Goal: Navigation & Orientation: Find specific page/section

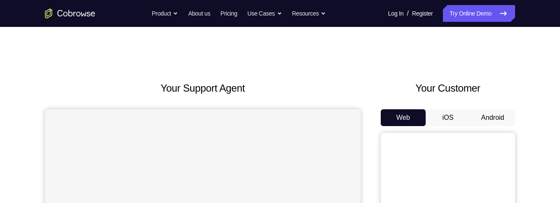
click at [495, 119] on button "Android" at bounding box center [492, 117] width 45 height 17
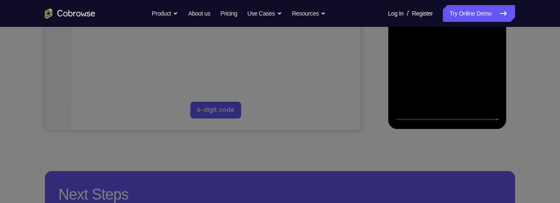
scroll to position [261, 0]
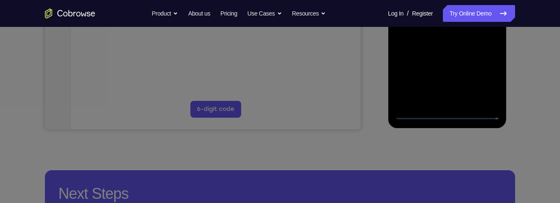
click at [447, 117] on div at bounding box center [447, 1] width 106 height 235
click at [489, 74] on div at bounding box center [447, 1] width 106 height 235
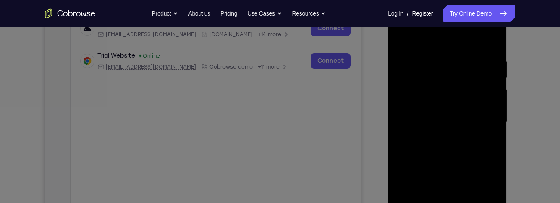
scroll to position [136, 0]
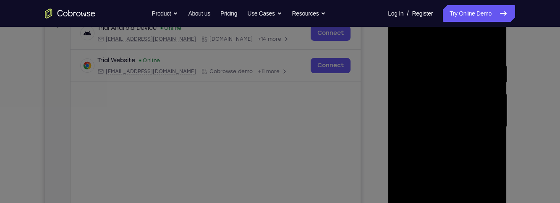
click at [458, 44] on div at bounding box center [447, 126] width 106 height 235
click at [486, 130] on div at bounding box center [447, 126] width 106 height 235
click at [440, 145] on div at bounding box center [447, 126] width 106 height 235
click at [471, 121] on div at bounding box center [447, 126] width 106 height 235
click at [456, 110] on div at bounding box center [447, 126] width 106 height 235
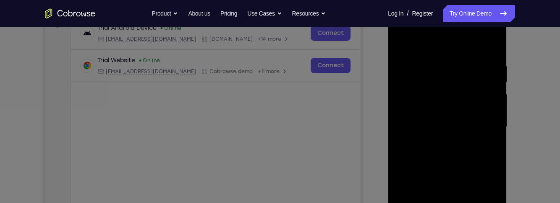
click at [474, 126] on div at bounding box center [447, 126] width 106 height 235
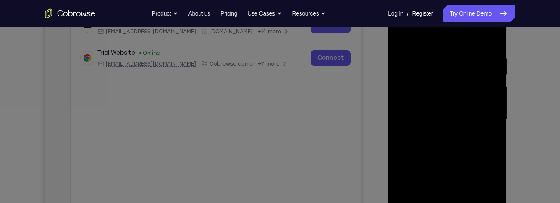
scroll to position [144, 0]
click at [479, 149] on div at bounding box center [447, 118] width 106 height 235
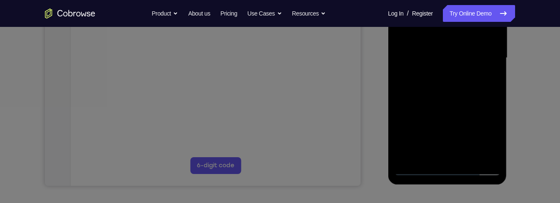
scroll to position [205, 0]
click at [479, 96] on div at bounding box center [447, 57] width 106 height 235
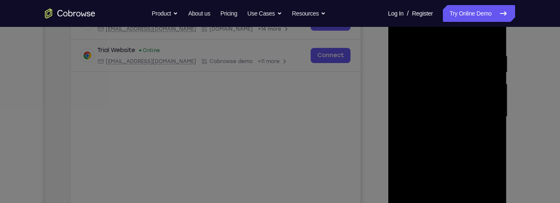
scroll to position [145, 0]
click at [410, 167] on div at bounding box center [447, 117] width 106 height 235
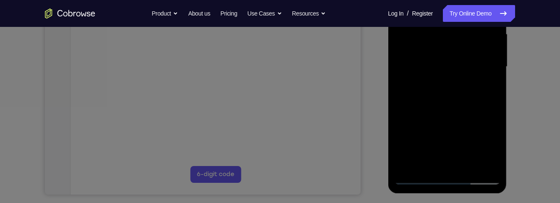
scroll to position [195, 0]
click at [469, 166] on div at bounding box center [447, 67] width 106 height 235
click at [474, 115] on div at bounding box center [447, 67] width 106 height 235
click at [477, 81] on div at bounding box center [447, 67] width 106 height 235
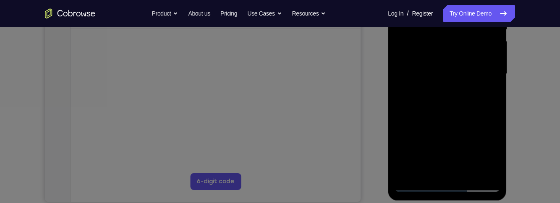
scroll to position [188, 0]
click at [428, 115] on div at bounding box center [447, 75] width 106 height 235
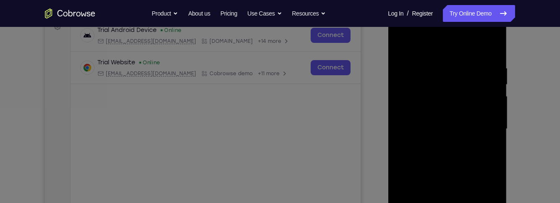
scroll to position [132, 0]
click at [401, 48] on div at bounding box center [447, 130] width 106 height 235
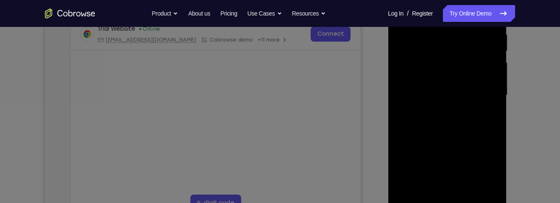
scroll to position [168, 0]
click at [477, 182] on div at bounding box center [447, 94] width 106 height 235
click at [435, 189] on div at bounding box center [447, 94] width 106 height 235
click at [451, 127] on div at bounding box center [447, 94] width 106 height 235
click at [491, 118] on div at bounding box center [447, 94] width 106 height 235
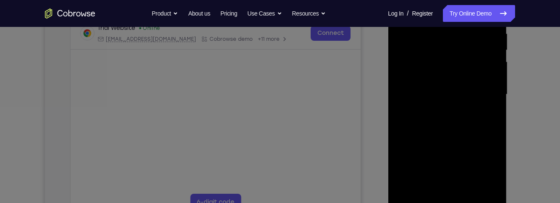
click at [488, 190] on div at bounding box center [447, 94] width 106 height 235
click at [439, 117] on div at bounding box center [447, 91] width 106 height 235
click at [495, 171] on div at bounding box center [447, 91] width 106 height 235
click at [496, 170] on div at bounding box center [447, 91] width 106 height 235
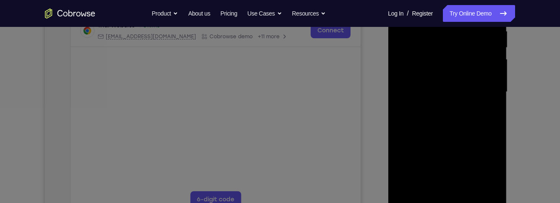
click at [490, 114] on div at bounding box center [447, 91] width 106 height 235
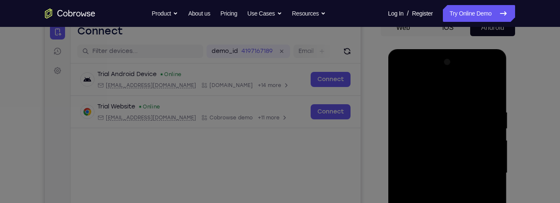
scroll to position [101, 0]
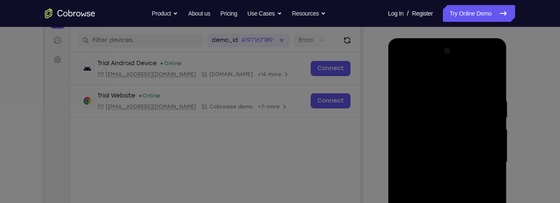
click at [403, 82] on div at bounding box center [447, 161] width 106 height 235
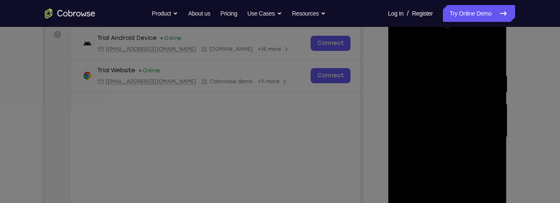
scroll to position [129, 0]
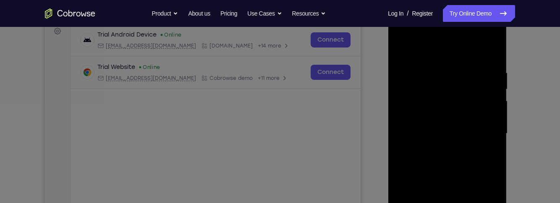
click at [483, 129] on div at bounding box center [447, 133] width 106 height 235
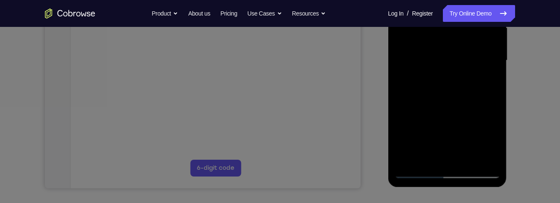
scroll to position [203, 0]
click at [483, 135] on div at bounding box center [447, 60] width 106 height 235
click at [487, 137] on div at bounding box center [447, 60] width 106 height 235
click at [492, 80] on div at bounding box center [447, 60] width 106 height 235
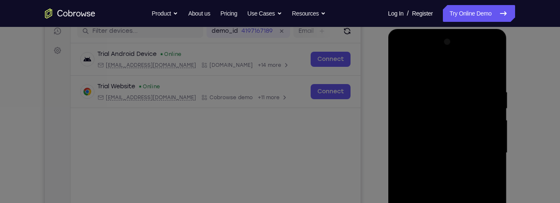
scroll to position [105, 0]
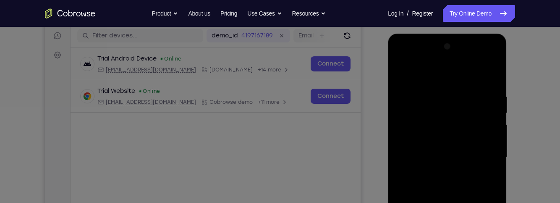
click at [404, 74] on div at bounding box center [447, 157] width 106 height 235
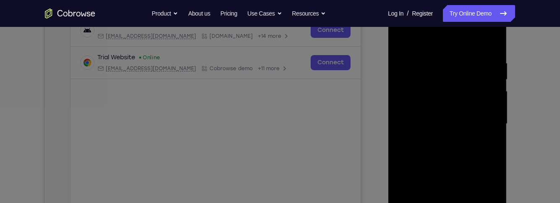
scroll to position [139, 0]
click at [474, 135] on div at bounding box center [447, 123] width 106 height 235
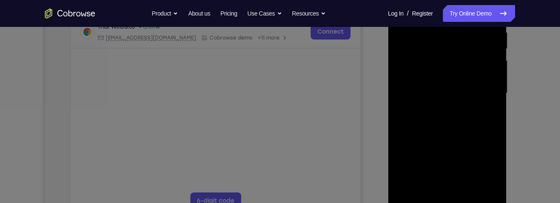
scroll to position [174, 0]
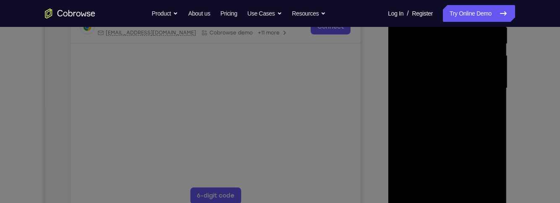
click at [454, 168] on div at bounding box center [447, 88] width 106 height 235
click at [455, 169] on div at bounding box center [447, 88] width 106 height 235
click at [453, 168] on div at bounding box center [447, 88] width 106 height 235
click at [498, 173] on div at bounding box center [447, 88] width 106 height 235
click at [493, 113] on div at bounding box center [447, 88] width 106 height 235
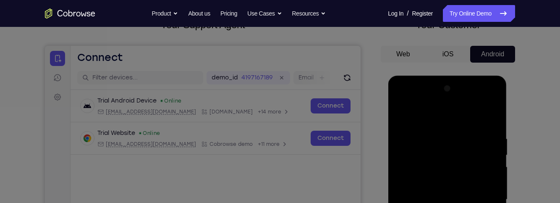
click at [403, 116] on div at bounding box center [447, 199] width 106 height 235
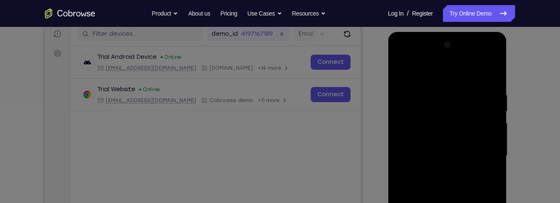
scroll to position [106, 0]
click at [474, 151] on div at bounding box center [447, 156] width 106 height 235
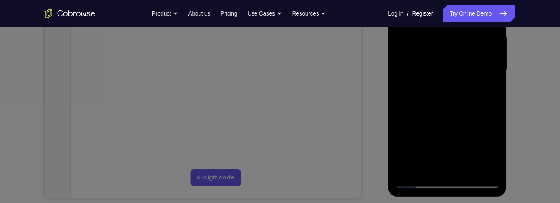
scroll to position [197, 0]
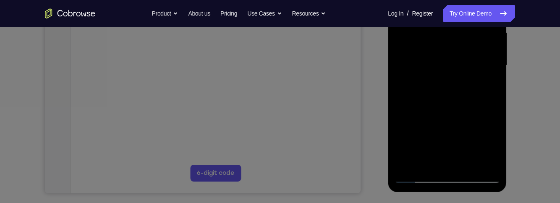
click at [461, 146] on div at bounding box center [447, 65] width 106 height 235
click at [463, 146] on div at bounding box center [447, 65] width 106 height 235
click at [458, 146] on div at bounding box center [447, 65] width 106 height 235
click at [493, 85] on div at bounding box center [447, 65] width 106 height 235
click at [458, 159] on div at bounding box center [447, 65] width 106 height 235
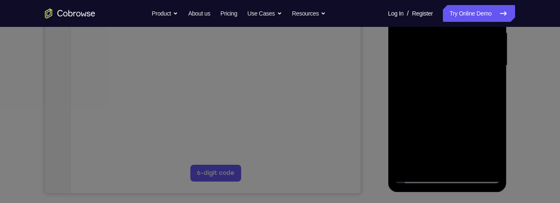
click at [484, 81] on div at bounding box center [447, 65] width 106 height 235
click at [488, 91] on div at bounding box center [447, 65] width 106 height 235
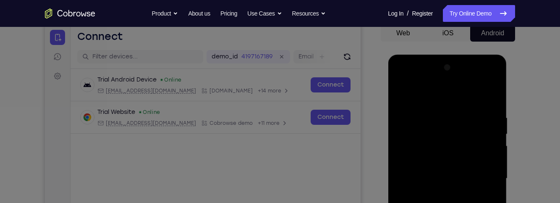
scroll to position [83, 0]
click at [400, 101] on div at bounding box center [447, 179] width 106 height 235
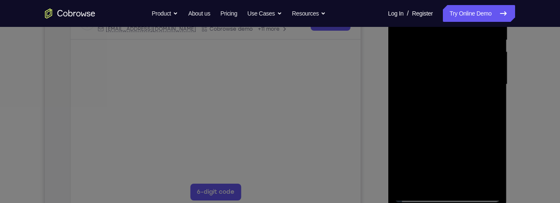
scroll to position [180, 0]
click at [479, 131] on div at bounding box center [447, 82] width 106 height 235
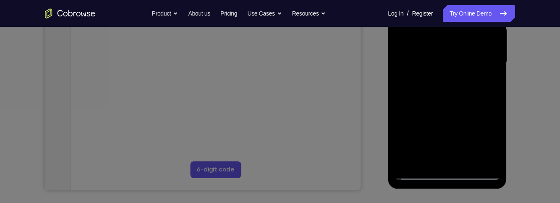
scroll to position [210, 0]
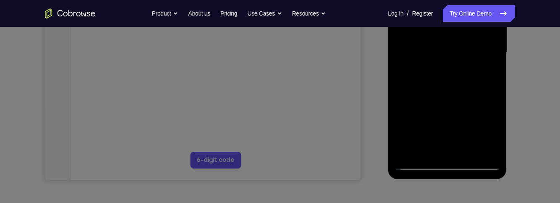
click at [461, 132] on div at bounding box center [447, 52] width 106 height 235
click at [461, 133] on div at bounding box center [447, 52] width 106 height 235
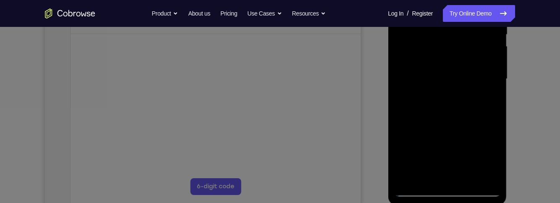
scroll to position [183, 0]
click at [453, 72] on div at bounding box center [447, 79] width 106 height 235
click at [444, 139] on div at bounding box center [447, 79] width 106 height 235
click at [497, 159] on div at bounding box center [447, 79] width 106 height 235
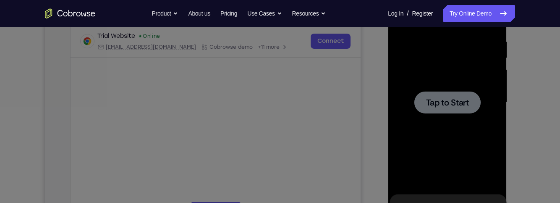
scroll to position [154, 0]
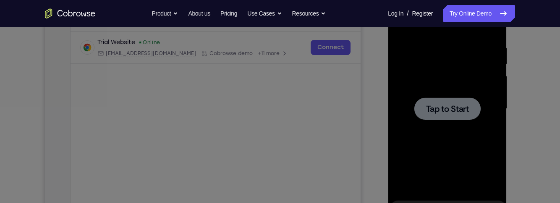
click at [479, 148] on div at bounding box center [447, 108] width 106 height 235
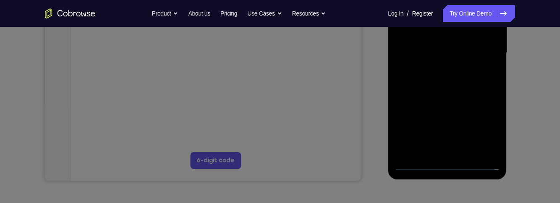
scroll to position [211, 0]
click at [460, 164] on div at bounding box center [447, 52] width 106 height 235
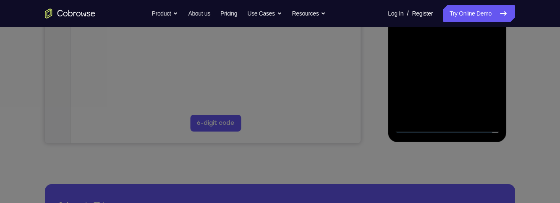
scroll to position [249, 0]
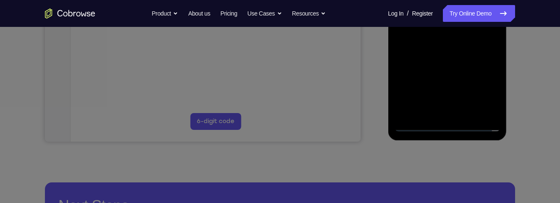
click at [450, 127] on div at bounding box center [447, 13] width 106 height 235
click at [487, 93] on div at bounding box center [447, 13] width 106 height 235
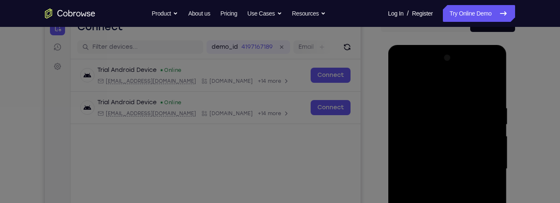
scroll to position [90, 0]
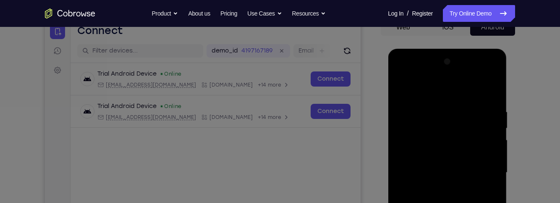
click at [448, 94] on div at bounding box center [447, 172] width 106 height 235
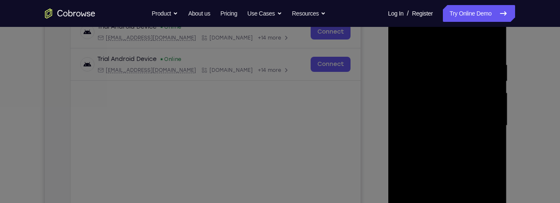
scroll to position [138, 0]
click at [484, 118] on div at bounding box center [447, 124] width 106 height 235
click at [438, 140] on div at bounding box center [447, 124] width 106 height 235
click at [435, 119] on div at bounding box center [447, 124] width 106 height 235
click at [438, 109] on div at bounding box center [447, 124] width 106 height 235
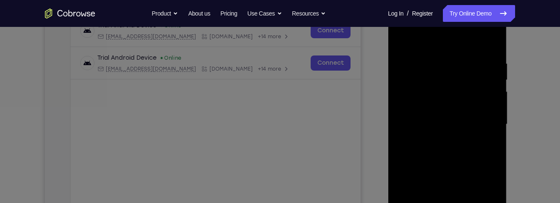
click at [444, 126] on div at bounding box center [447, 124] width 106 height 235
click at [453, 150] on div at bounding box center [447, 124] width 106 height 235
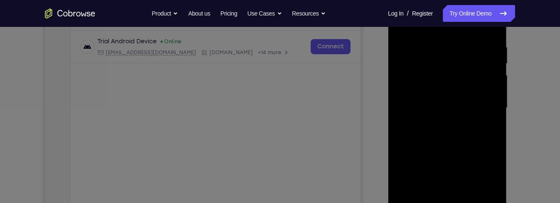
scroll to position [159, 0]
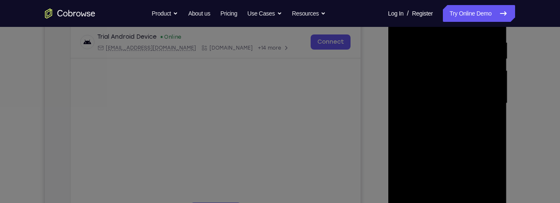
click at [446, 125] on div at bounding box center [447, 103] width 106 height 235
click at [447, 130] on div at bounding box center [447, 103] width 106 height 235
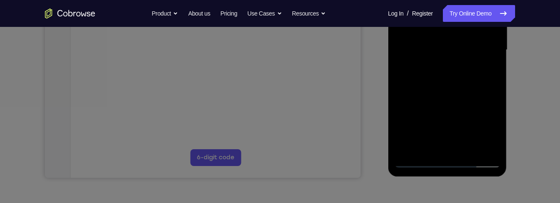
scroll to position [216, 0]
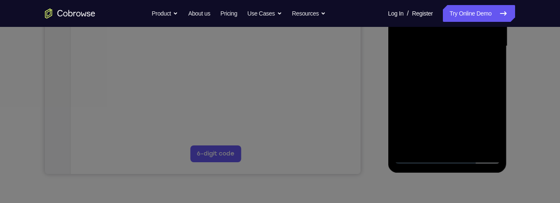
click at [449, 84] on div at bounding box center [447, 46] width 106 height 235
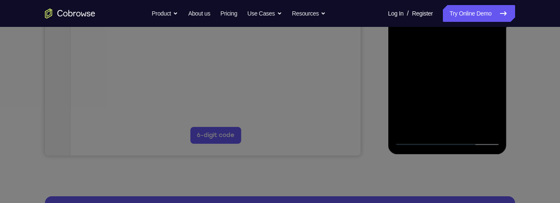
scroll to position [237, 0]
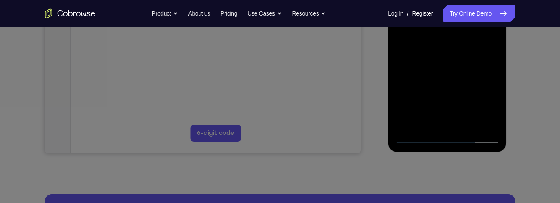
click at [493, 112] on div at bounding box center [447, 25] width 106 height 235
click at [470, 123] on div at bounding box center [447, 25] width 106 height 235
click at [449, 69] on div at bounding box center [447, 25] width 106 height 235
click at [440, 94] on div at bounding box center [447, 25] width 106 height 235
click at [488, 45] on div at bounding box center [447, 25] width 106 height 235
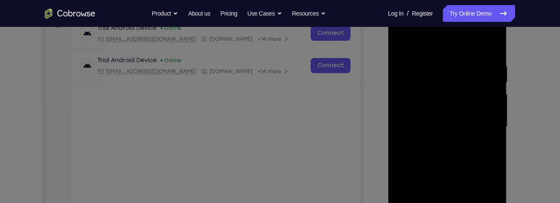
scroll to position [135, 0]
click at [398, 46] on div at bounding box center [447, 127] width 106 height 235
click at [465, 128] on div at bounding box center [447, 127] width 106 height 235
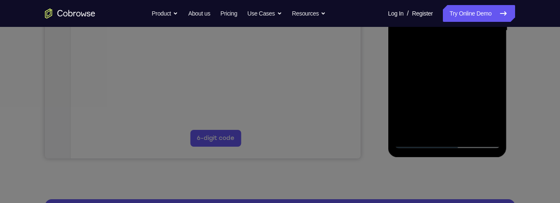
scroll to position [231, 0]
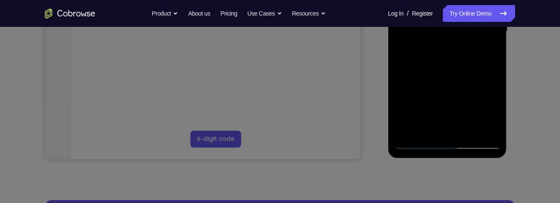
click at [414, 127] on div at bounding box center [447, 31] width 106 height 235
click at [418, 127] on div at bounding box center [447, 31] width 106 height 235
click at [493, 114] on div at bounding box center [447, 31] width 106 height 235
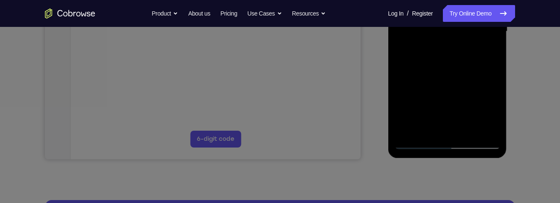
click at [493, 114] on div at bounding box center [447, 31] width 106 height 235
click at [491, 55] on div at bounding box center [447, 31] width 106 height 235
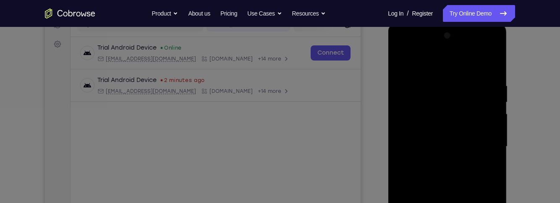
scroll to position [106, 0]
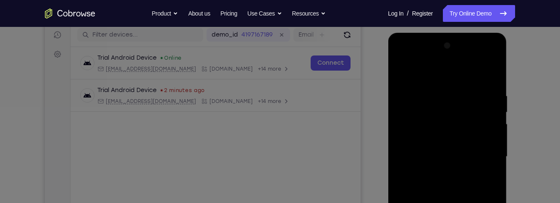
click at [399, 70] on div at bounding box center [447, 156] width 106 height 235
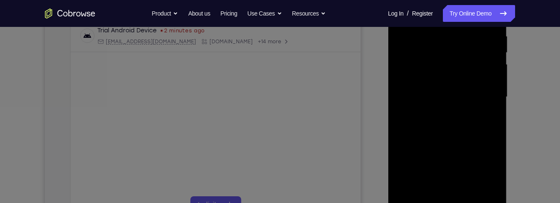
scroll to position [168, 0]
click at [439, 105] on div at bounding box center [447, 94] width 106 height 235
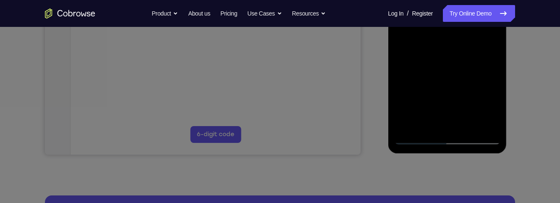
scroll to position [239, 0]
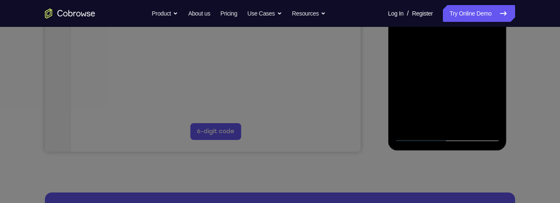
click at [448, 102] on div at bounding box center [447, 23] width 106 height 235
click at [465, 104] on div at bounding box center [447, 23] width 106 height 235
click at [487, 45] on div at bounding box center [447, 23] width 106 height 235
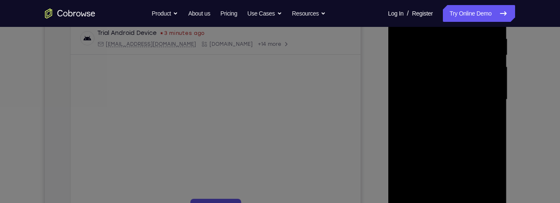
scroll to position [139, 0]
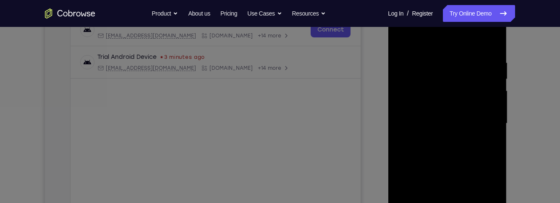
click at [404, 37] on div at bounding box center [447, 123] width 106 height 235
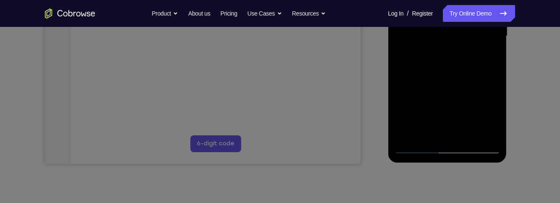
scroll to position [199, 0]
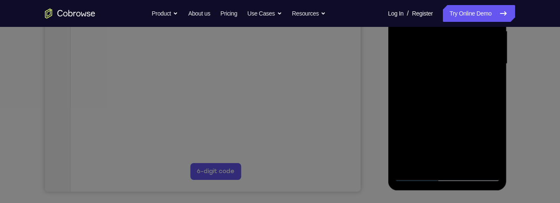
click at [437, 99] on div at bounding box center [447, 63] width 106 height 235
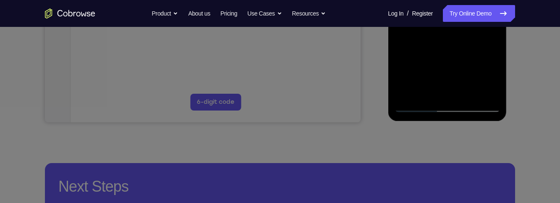
scroll to position [268, 0]
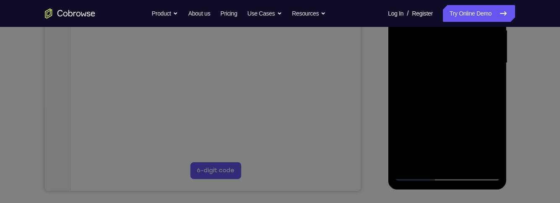
scroll to position [199, 0]
click at [488, 87] on div at bounding box center [447, 63] width 106 height 235
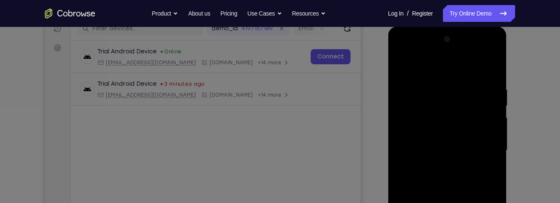
scroll to position [112, 0]
click at [401, 68] on div at bounding box center [447, 150] width 106 height 235
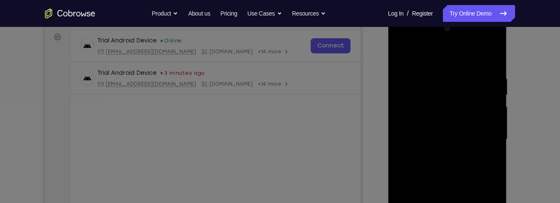
scroll to position [122, 0]
click at [404, 53] on div at bounding box center [447, 140] width 106 height 235
click at [436, 70] on div at bounding box center [447, 140] width 106 height 235
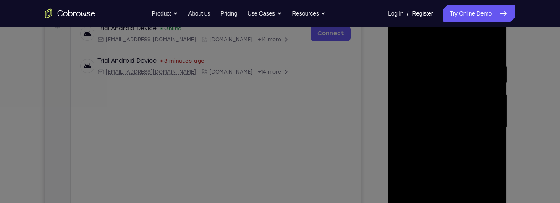
click at [497, 88] on div at bounding box center [447, 127] width 106 height 235
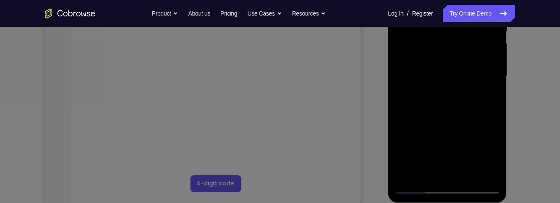
scroll to position [187, 0]
click at [495, 89] on div at bounding box center [447, 75] width 106 height 235
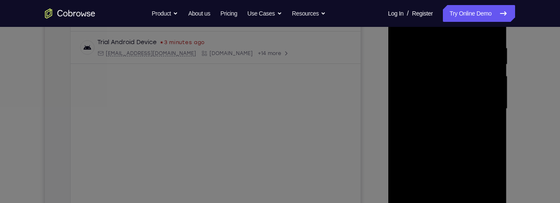
scroll to position [154, 0]
click at [492, 88] on div at bounding box center [447, 108] width 106 height 235
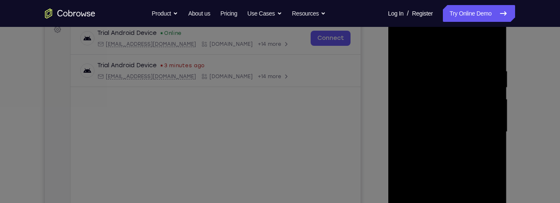
scroll to position [130, 0]
click at [491, 89] on div at bounding box center [447, 132] width 106 height 235
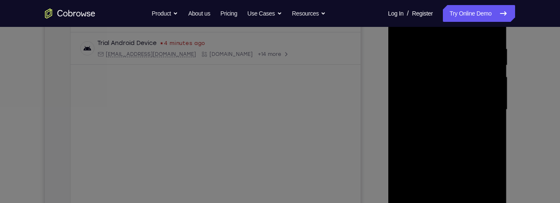
scroll to position [154, 0]
click at [491, 89] on div at bounding box center [447, 109] width 106 height 235
click at [491, 89] on div at bounding box center [447, 110] width 106 height 235
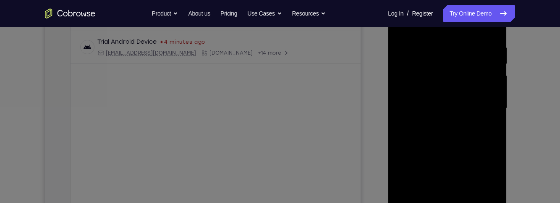
click at [491, 89] on div at bounding box center [447, 108] width 106 height 235
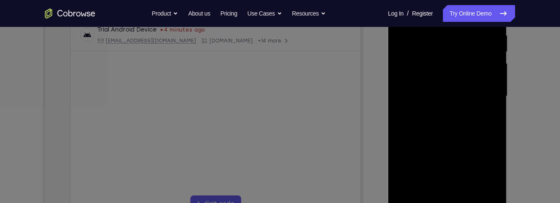
scroll to position [138, 0]
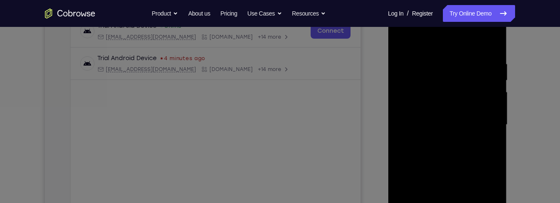
click at [491, 89] on div at bounding box center [447, 124] width 106 height 235
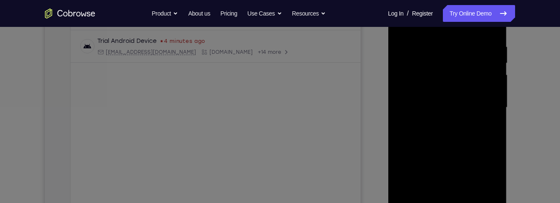
scroll to position [156, 0]
click at [491, 89] on div at bounding box center [447, 107] width 106 height 235
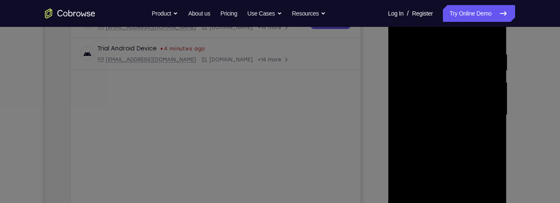
scroll to position [159, 0]
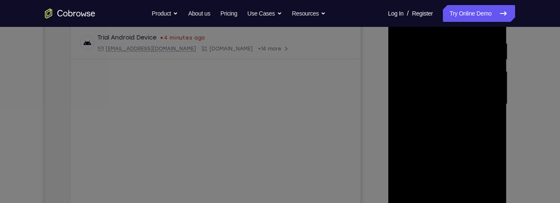
click at [491, 89] on div at bounding box center [447, 104] width 106 height 235
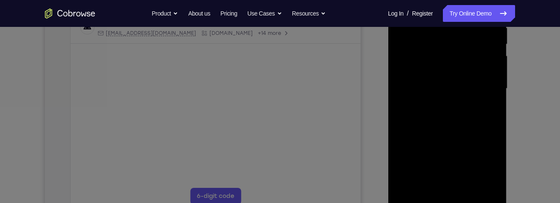
scroll to position [127, 0]
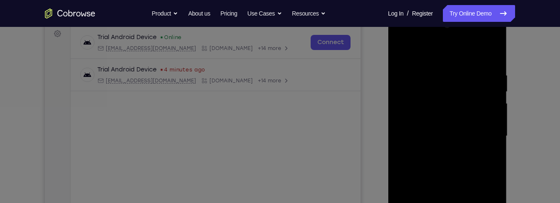
click at [490, 88] on div at bounding box center [447, 135] width 106 height 235
click at [490, 55] on div at bounding box center [447, 135] width 106 height 235
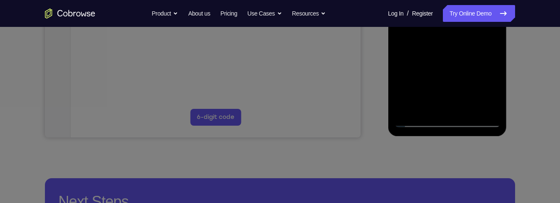
scroll to position [260, 0]
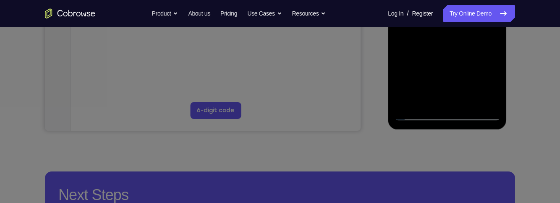
click at [466, 100] on div at bounding box center [447, 2] width 106 height 235
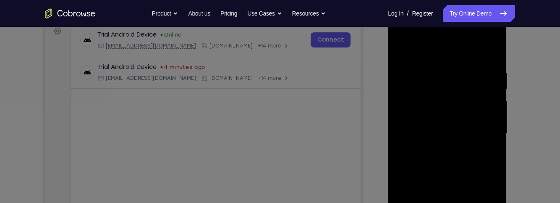
scroll to position [130, 0]
click at [404, 48] on div at bounding box center [447, 132] width 106 height 235
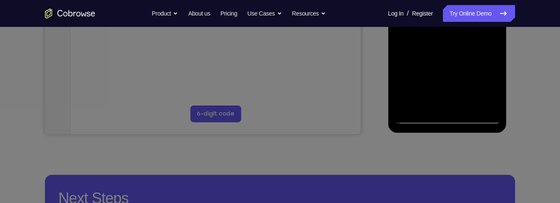
scroll to position [240, 0]
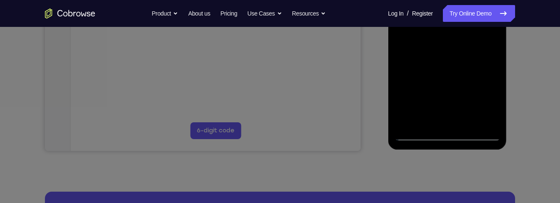
drag, startPoint x: 467, startPoint y: 67, endPoint x: 464, endPoint y: 45, distance: 21.7
click at [464, 45] on div at bounding box center [447, 23] width 106 height 235
drag, startPoint x: 474, startPoint y: 85, endPoint x: 461, endPoint y: -1, distance: 87.0
click at [461, 0] on div at bounding box center [447, 23] width 106 height 235
click at [472, 43] on div at bounding box center [447, 23] width 106 height 235
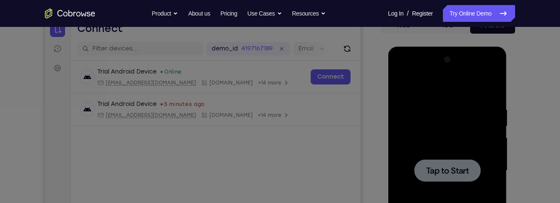
scroll to position [93, 0]
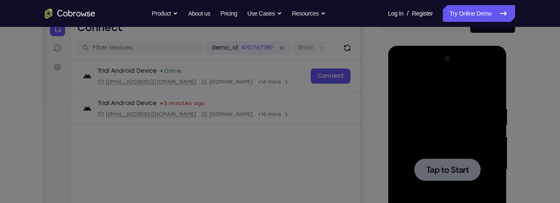
click at [472, 122] on div at bounding box center [447, 169] width 106 height 235
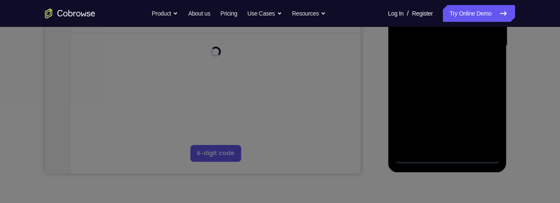
scroll to position [254, 0]
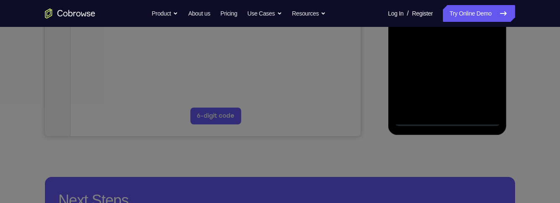
click at [450, 122] on div at bounding box center [447, 8] width 106 height 235
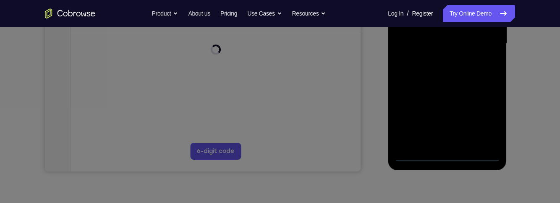
scroll to position [223, 0]
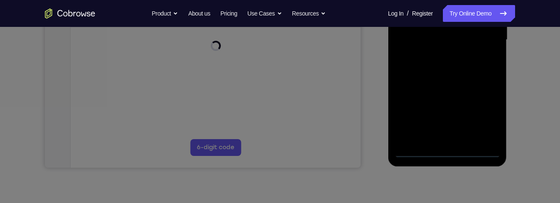
click at [490, 115] on div at bounding box center [447, 39] width 106 height 235
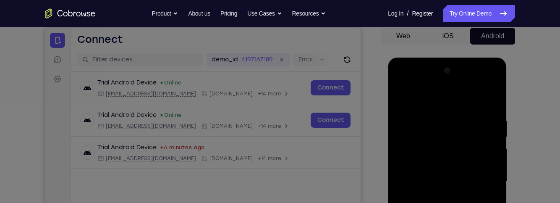
scroll to position [82, 0]
click at [465, 102] on div at bounding box center [447, 180] width 106 height 235
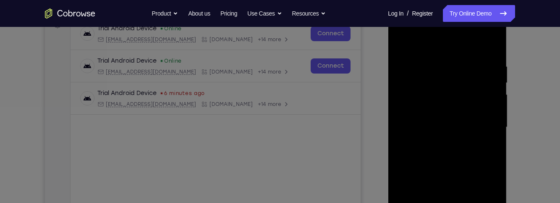
scroll to position [133, 0]
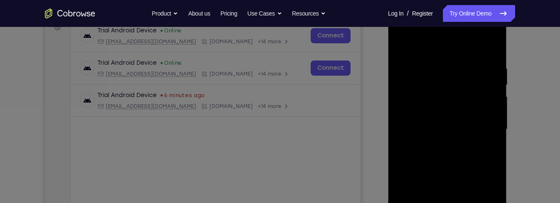
click at [489, 126] on div at bounding box center [447, 129] width 106 height 235
click at [439, 150] on div at bounding box center [447, 131] width 106 height 235
click at [470, 120] on div at bounding box center [447, 131] width 106 height 235
click at [466, 117] on div at bounding box center [447, 131] width 106 height 235
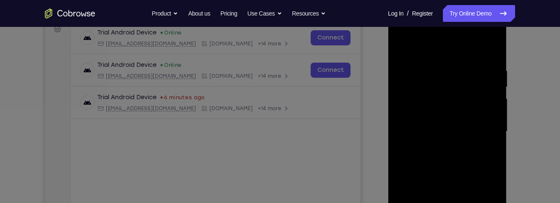
click at [490, 113] on div at bounding box center [447, 131] width 106 height 235
click at [489, 115] on div at bounding box center [447, 131] width 106 height 235
click at [491, 115] on div at bounding box center [447, 131] width 106 height 235
click at [489, 115] on div at bounding box center [447, 131] width 106 height 235
click at [470, 132] on div at bounding box center [447, 131] width 106 height 235
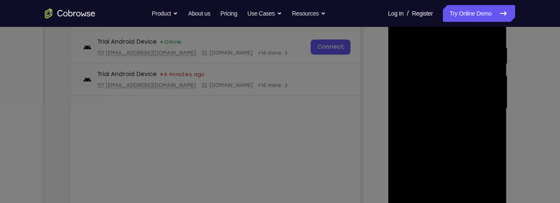
scroll to position [155, 0]
click at [477, 144] on div at bounding box center [447, 107] width 106 height 235
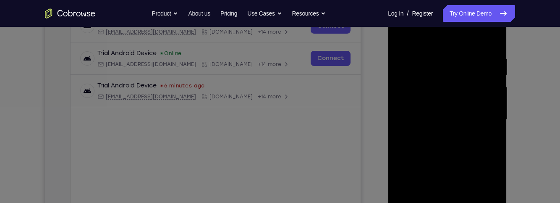
scroll to position [140, 0]
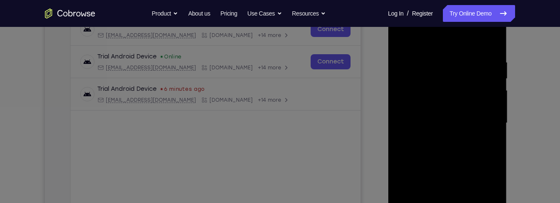
click at [440, 60] on div at bounding box center [447, 122] width 106 height 235
click at [491, 44] on div at bounding box center [447, 124] width 106 height 235
click at [497, 109] on div at bounding box center [447, 124] width 106 height 235
click at [496, 112] on div at bounding box center [447, 124] width 106 height 235
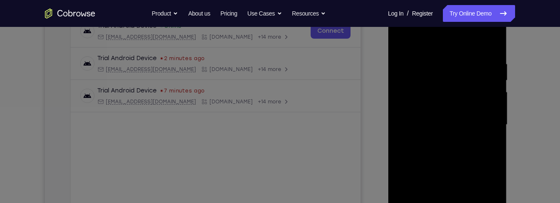
click at [494, 124] on div at bounding box center [447, 124] width 106 height 235
click at [490, 119] on div at bounding box center [447, 124] width 106 height 235
click at [491, 120] on div at bounding box center [447, 124] width 106 height 235
click at [491, 122] on div at bounding box center [447, 124] width 106 height 235
click at [492, 121] on div at bounding box center [447, 124] width 106 height 235
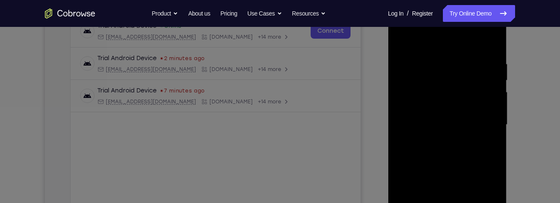
click at [493, 46] on div at bounding box center [447, 124] width 106 height 235
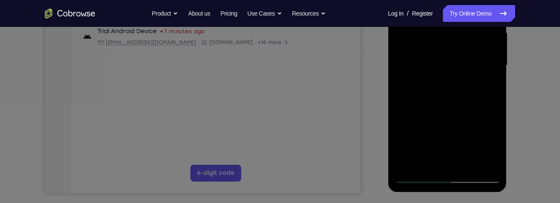
scroll to position [198, 0]
click at [471, 163] on div at bounding box center [447, 65] width 106 height 235
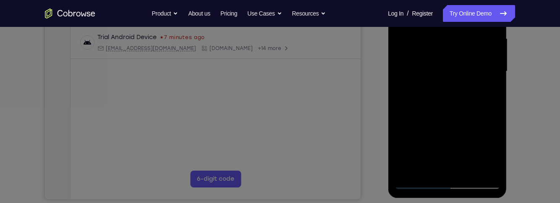
scroll to position [190, 0]
click at [476, 119] on div at bounding box center [447, 73] width 106 height 235
click at [482, 63] on div at bounding box center [447, 73] width 106 height 235
click at [432, 153] on div at bounding box center [447, 73] width 106 height 235
click at [437, 152] on div at bounding box center [447, 73] width 106 height 235
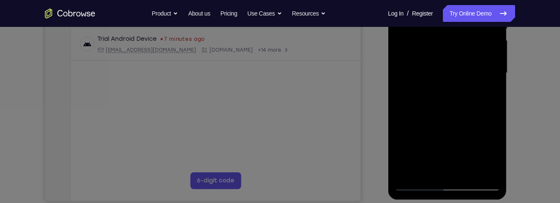
click at [490, 97] on div at bounding box center [447, 73] width 106 height 235
click at [497, 154] on div at bounding box center [447, 73] width 106 height 235
click at [490, 95] on div at bounding box center [447, 73] width 106 height 235
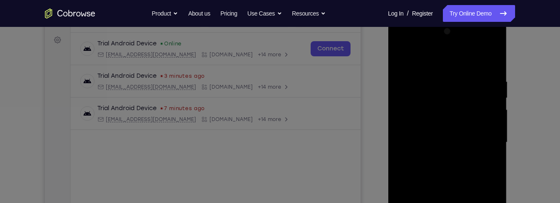
scroll to position [119, 0]
click at [403, 62] on div at bounding box center [447, 143] width 106 height 235
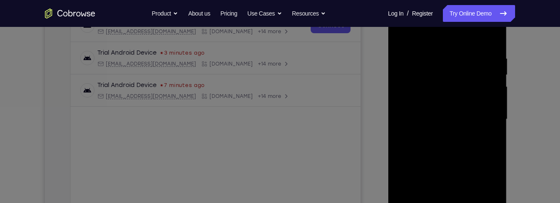
scroll to position [143, 0]
click at [450, 44] on div at bounding box center [447, 119] width 106 height 235
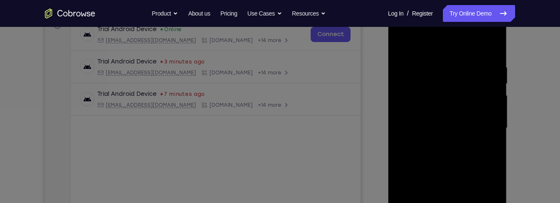
scroll to position [134, 0]
click at [414, 57] on div at bounding box center [447, 128] width 106 height 235
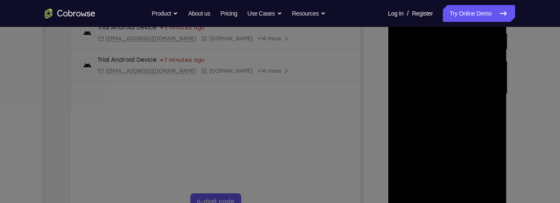
scroll to position [171, 0]
click at [458, 180] on div at bounding box center [447, 91] width 106 height 235
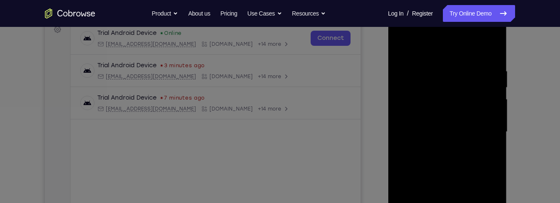
scroll to position [130, 0]
click at [429, 48] on div at bounding box center [447, 132] width 106 height 235
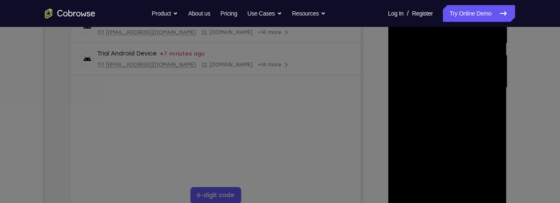
scroll to position [177, 0]
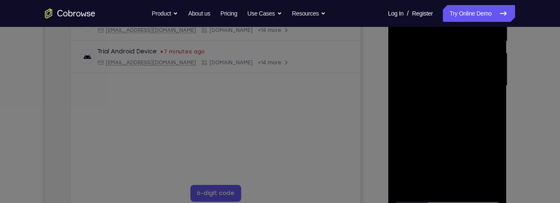
click at [459, 153] on div at bounding box center [447, 85] width 106 height 235
click at [495, 87] on div at bounding box center [447, 85] width 106 height 235
click at [495, 89] on div at bounding box center [447, 85] width 106 height 235
click at [490, 91] on div at bounding box center [447, 85] width 106 height 235
click at [492, 89] on div at bounding box center [447, 85] width 106 height 235
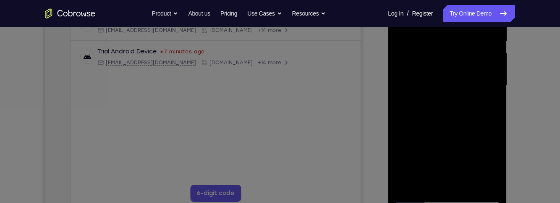
click at [492, 88] on div at bounding box center [447, 85] width 106 height 235
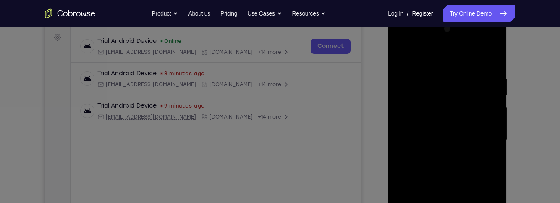
scroll to position [122, 0]
click at [405, 52] on div at bounding box center [447, 140] width 106 height 235
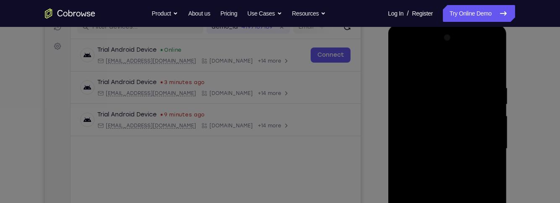
scroll to position [113, 0]
click at [406, 64] on div at bounding box center [447, 149] width 106 height 235
click at [404, 64] on div at bounding box center [447, 149] width 106 height 235
click at [406, 66] on div at bounding box center [447, 149] width 106 height 235
click at [494, 89] on div at bounding box center [447, 149] width 106 height 235
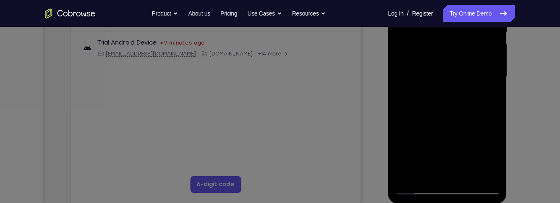
scroll to position [188, 0]
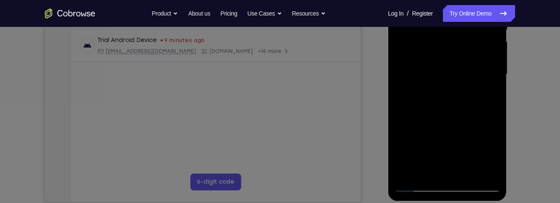
click at [484, 170] on div at bounding box center [447, 74] width 106 height 235
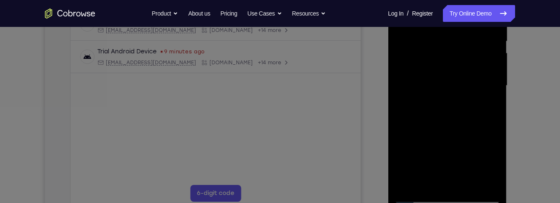
scroll to position [175, 0]
click at [498, 122] on div at bounding box center [447, 87] width 106 height 235
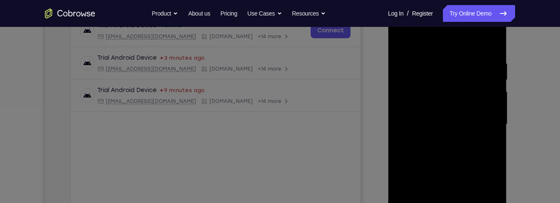
scroll to position [139, 0]
click at [499, 133] on div at bounding box center [447, 123] width 106 height 235
click at [497, 167] on div at bounding box center [447, 123] width 106 height 235
click at [498, 153] on div at bounding box center [447, 123] width 106 height 235
click at [498, 152] on div at bounding box center [447, 123] width 106 height 235
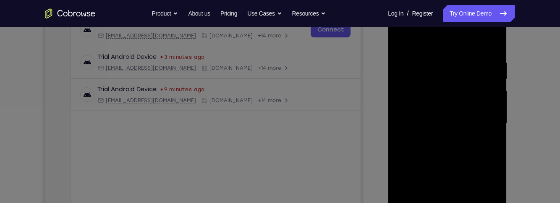
click at [497, 152] on div at bounding box center [447, 123] width 106 height 235
click at [488, 134] on div at bounding box center [447, 123] width 106 height 235
click at [496, 123] on div at bounding box center [447, 123] width 106 height 235
click at [491, 129] on div at bounding box center [447, 123] width 106 height 235
click at [490, 126] on div at bounding box center [447, 123] width 106 height 235
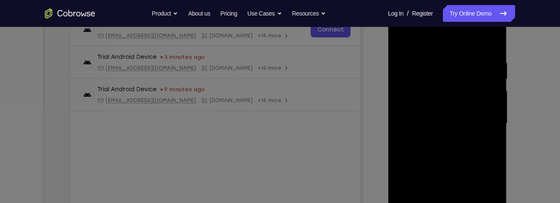
click at [397, 139] on div at bounding box center [447, 123] width 106 height 235
click at [459, 138] on div at bounding box center [447, 123] width 106 height 235
click at [448, 115] on div at bounding box center [447, 123] width 106 height 235
click at [492, 132] on div at bounding box center [447, 123] width 106 height 235
click at [496, 128] on div at bounding box center [447, 123] width 106 height 235
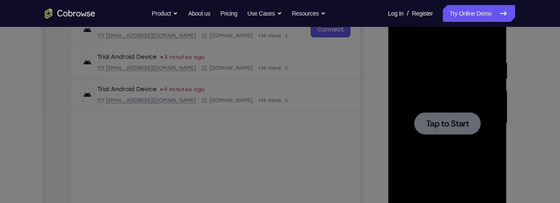
click at [469, 130] on div at bounding box center [447, 123] width 66 height 22
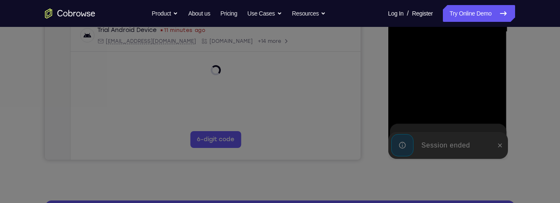
scroll to position [230, 0]
click at [505, 149] on div at bounding box center [498, 145] width 13 height 27
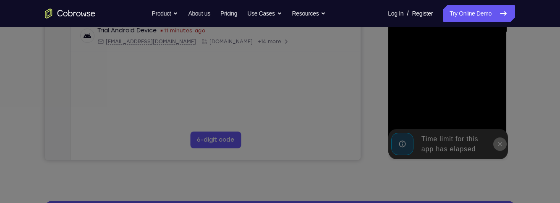
click at [503, 148] on button at bounding box center [498, 143] width 13 height 13
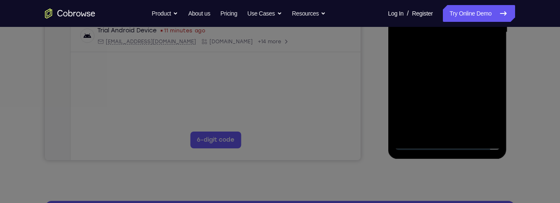
click at [446, 147] on div at bounding box center [447, 32] width 106 height 235
click at [487, 103] on div at bounding box center [447, 32] width 106 height 235
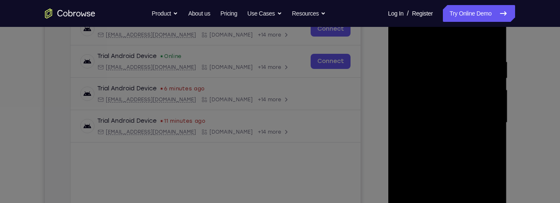
scroll to position [122, 0]
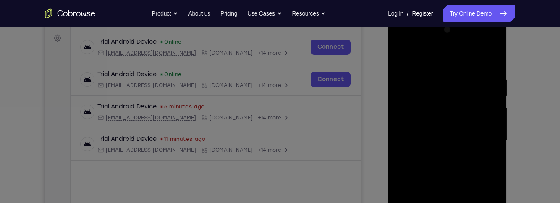
click at [456, 65] on div at bounding box center [447, 140] width 106 height 235
click at [485, 140] on div at bounding box center [447, 140] width 106 height 235
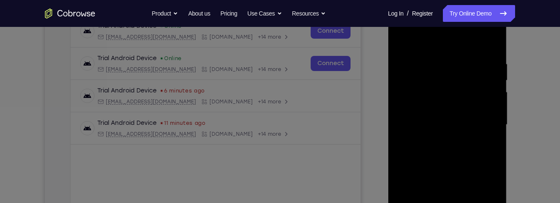
scroll to position [143, 0]
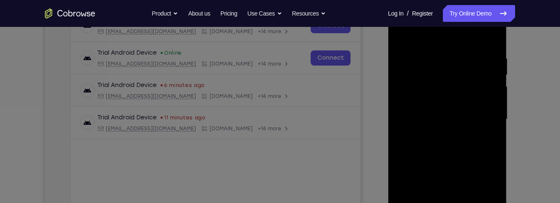
click at [440, 137] on div at bounding box center [447, 119] width 106 height 235
click at [469, 114] on div at bounding box center [447, 119] width 106 height 235
click at [495, 201] on div at bounding box center [447, 119] width 106 height 235
click at [496, 197] on div at bounding box center [447, 119] width 106 height 235
click at [468, 102] on div at bounding box center [447, 119] width 106 height 235
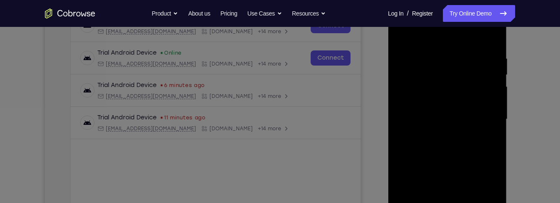
click at [488, 103] on div at bounding box center [447, 119] width 106 height 235
click at [492, 102] on div at bounding box center [447, 119] width 106 height 235
click at [479, 120] on div at bounding box center [447, 119] width 106 height 235
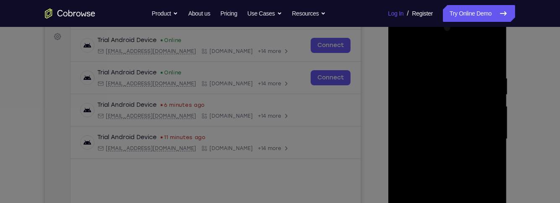
scroll to position [126, 0]
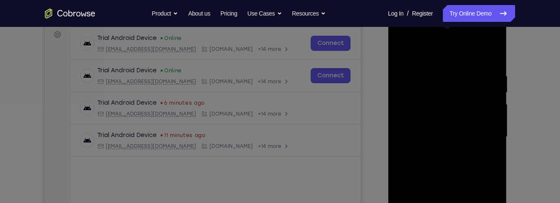
click at [473, 172] on div at bounding box center [447, 136] width 106 height 235
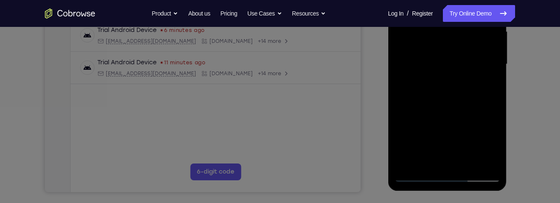
scroll to position [192, 0]
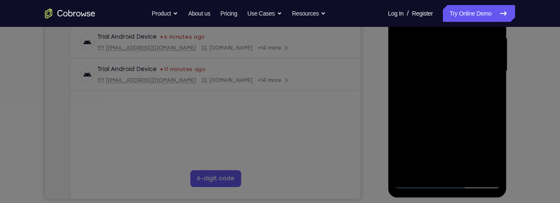
click at [495, 68] on div at bounding box center [447, 70] width 106 height 235
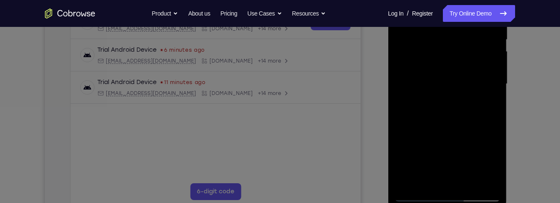
scroll to position [178, 0]
click at [499, 85] on div at bounding box center [447, 84] width 106 height 235
click at [495, 86] on div at bounding box center [447, 84] width 106 height 235
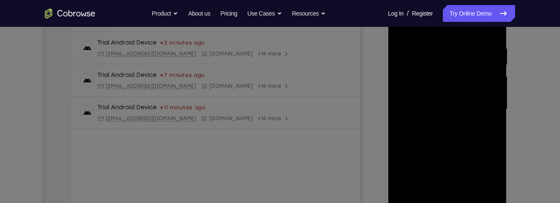
scroll to position [153, 0]
click at [496, 94] on div at bounding box center [447, 109] width 106 height 235
click at [491, 98] on div at bounding box center [447, 109] width 106 height 235
click at [495, 94] on div at bounding box center [447, 109] width 106 height 235
click at [493, 96] on div at bounding box center [447, 109] width 106 height 235
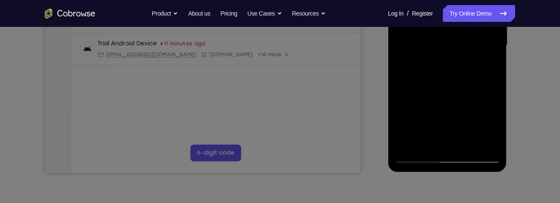
scroll to position [214, 0]
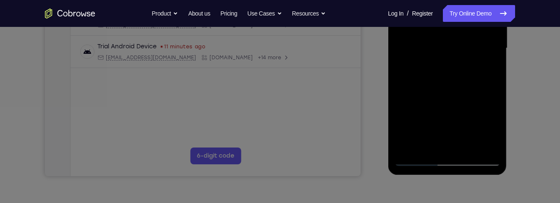
click at [471, 152] on div at bounding box center [447, 48] width 106 height 235
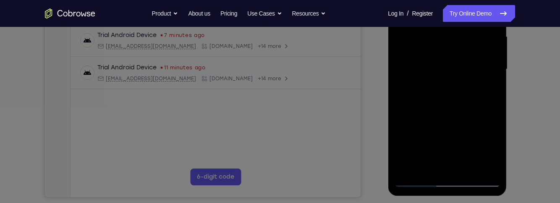
scroll to position [192, 0]
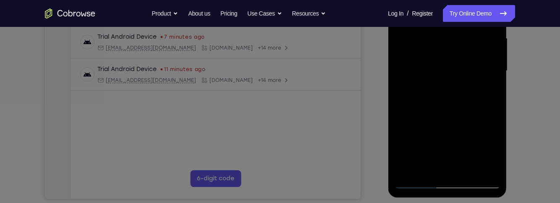
click at [471, 116] on div at bounding box center [447, 70] width 106 height 235
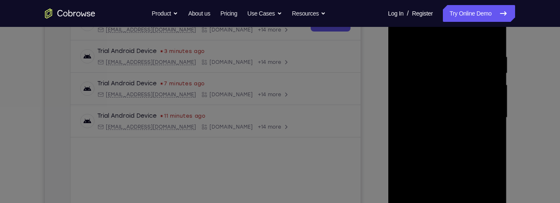
scroll to position [144, 0]
click at [449, 48] on div at bounding box center [447, 118] width 106 height 235
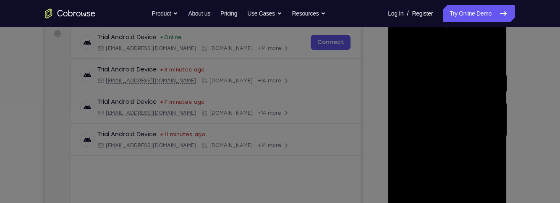
scroll to position [124, 0]
click at [401, 56] on div at bounding box center [447, 138] width 106 height 235
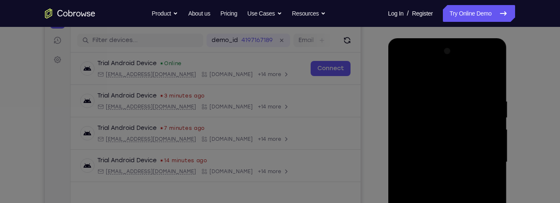
scroll to position [99, 0]
click at [438, 91] on div at bounding box center [447, 163] width 106 height 235
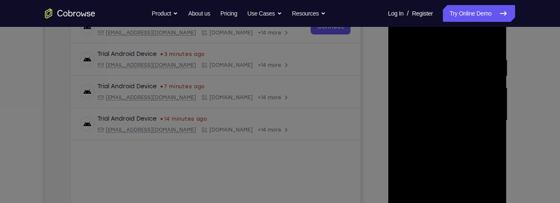
scroll to position [143, 0]
click at [495, 131] on div at bounding box center [447, 119] width 106 height 235
click at [498, 122] on div at bounding box center [447, 119] width 106 height 235
click at [498, 120] on div at bounding box center [447, 119] width 106 height 235
click at [498, 116] on div at bounding box center [447, 119] width 106 height 235
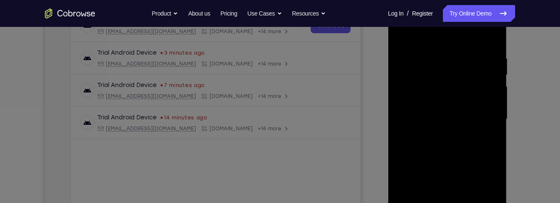
click at [498, 117] on div at bounding box center [447, 119] width 106 height 235
click at [500, 116] on div at bounding box center [447, 120] width 119 height 250
click at [490, 117] on div at bounding box center [447, 119] width 106 height 235
click at [498, 107] on div at bounding box center [447, 119] width 106 height 235
click at [490, 102] on div at bounding box center [447, 119] width 106 height 235
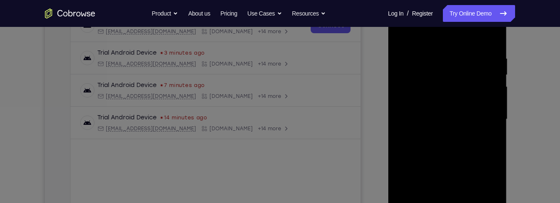
click at [491, 41] on div at bounding box center [447, 119] width 106 height 235
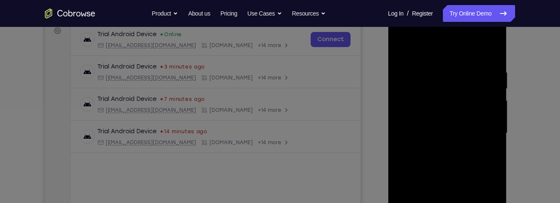
scroll to position [128, 0]
click at [489, 132] on div at bounding box center [447, 134] width 106 height 235
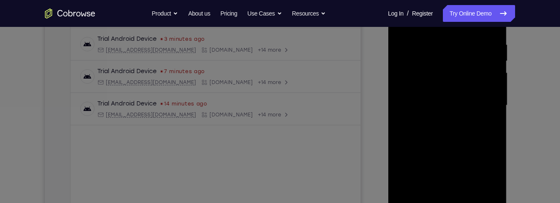
scroll to position [0, 0]
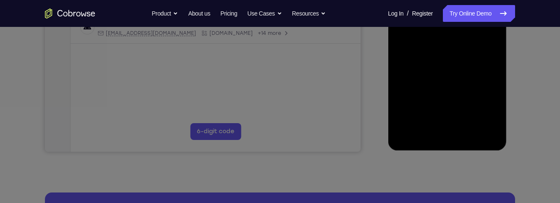
scroll to position [242, 0]
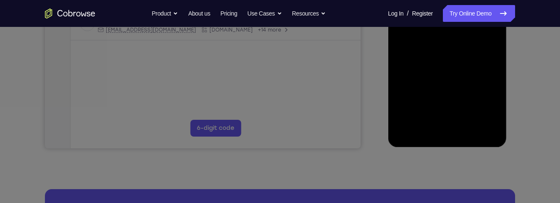
click at [445, 138] on div at bounding box center [447, 22] width 119 height 250
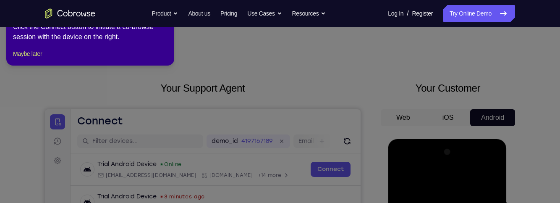
click at [409, 114] on button "Web" at bounding box center [402, 117] width 45 height 17
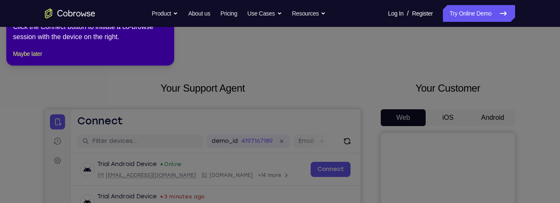
click at [443, 118] on button "iOS" at bounding box center [447, 117] width 45 height 17
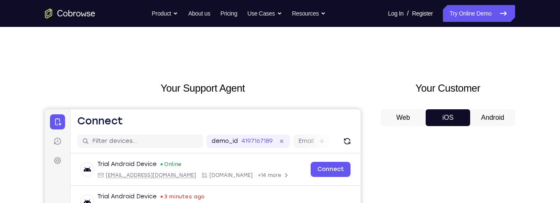
click at [386, 122] on button "Web" at bounding box center [402, 117] width 45 height 17
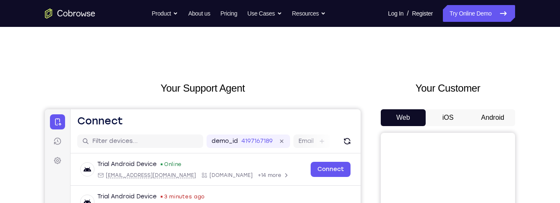
click at [492, 116] on button "Android" at bounding box center [492, 117] width 45 height 17
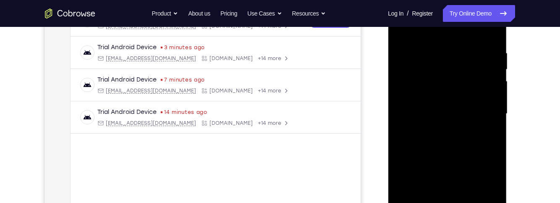
scroll to position [151, 0]
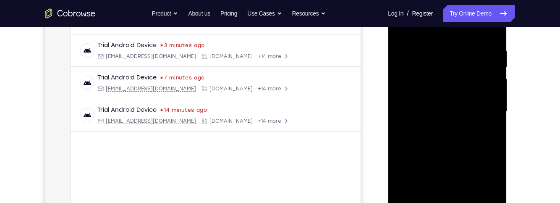
click at [487, 133] on div at bounding box center [447, 111] width 106 height 235
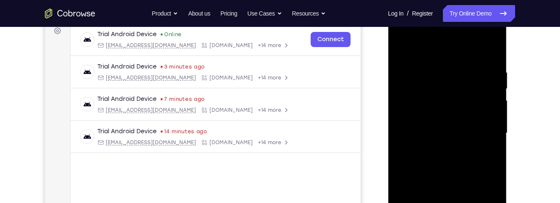
scroll to position [132, 0]
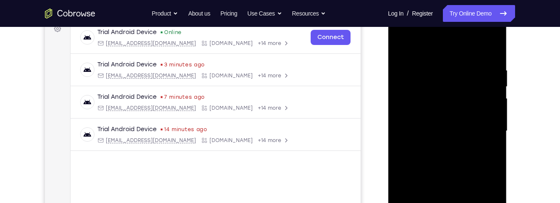
click at [491, 51] on div at bounding box center [447, 130] width 106 height 235
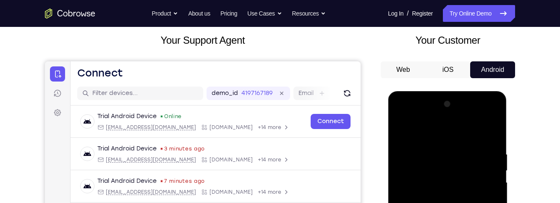
scroll to position [48, 0]
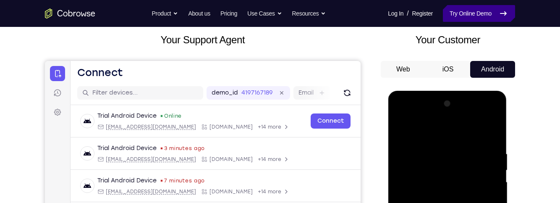
click at [482, 16] on link "Try Online Demo" at bounding box center [479, 13] width 72 height 17
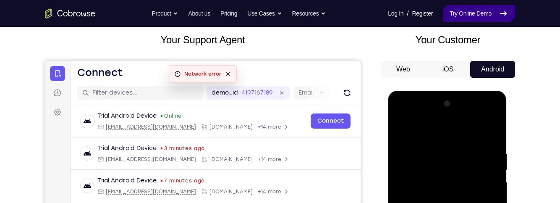
scroll to position [0, 0]
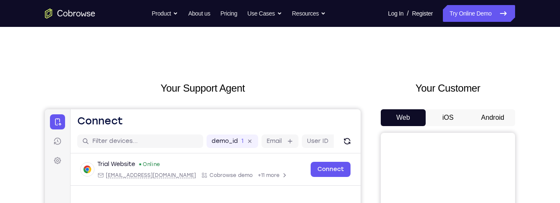
click at [494, 119] on button "Android" at bounding box center [492, 117] width 45 height 17
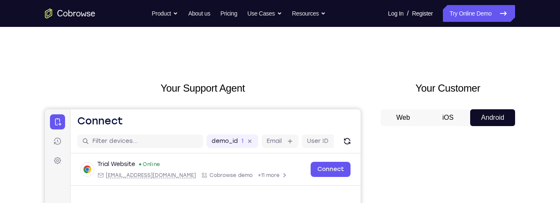
click at [450, 122] on button "iOS" at bounding box center [447, 117] width 45 height 17
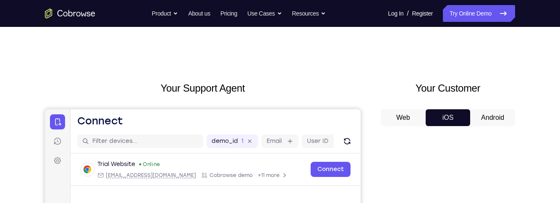
click at [496, 115] on button "Android" at bounding box center [492, 117] width 45 height 17
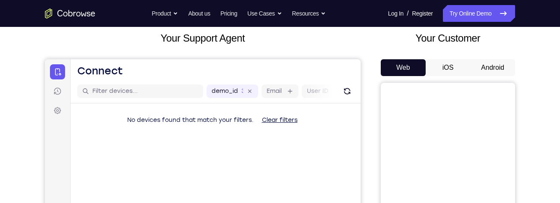
scroll to position [50, 0]
click at [497, 70] on button "Android" at bounding box center [492, 67] width 45 height 17
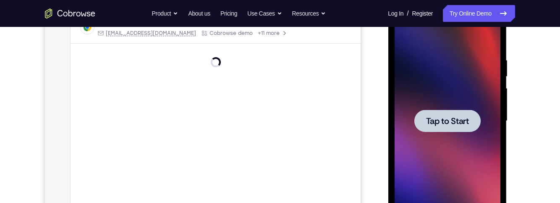
scroll to position [143, 0]
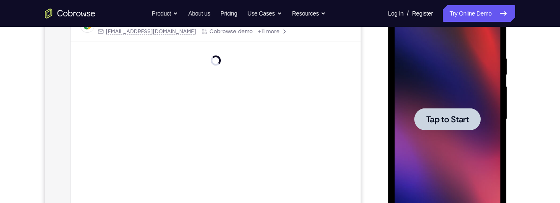
click at [431, 100] on div at bounding box center [447, 119] width 106 height 235
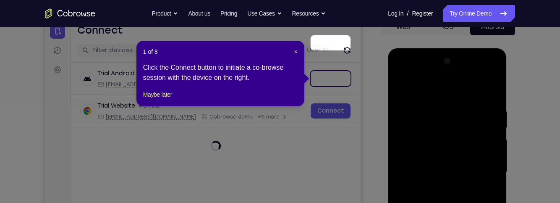
scroll to position [126, 0]
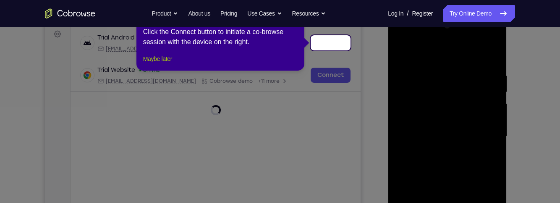
click at [154, 64] on button "Maybe later" at bounding box center [157, 59] width 29 height 10
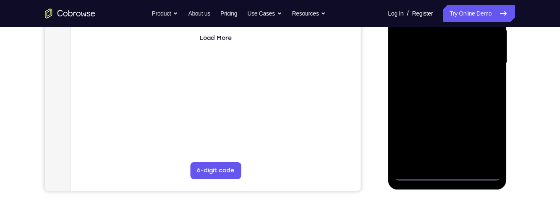
scroll to position [229, 0]
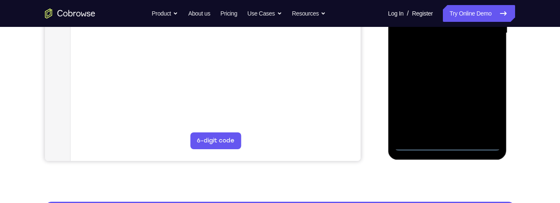
click at [460, 144] on div at bounding box center [447, 33] width 106 height 235
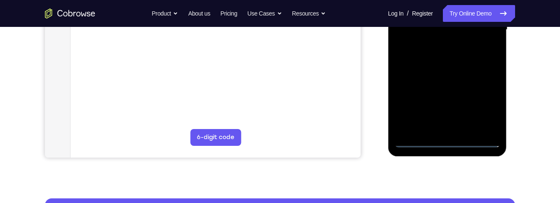
click at [447, 145] on div at bounding box center [447, 29] width 106 height 235
click at [489, 106] on div at bounding box center [447, 29] width 106 height 235
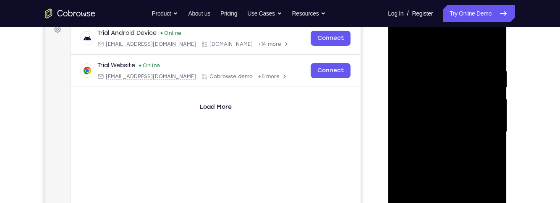
scroll to position [128, 0]
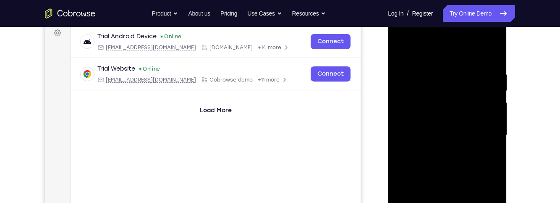
click at [460, 52] on div at bounding box center [447, 135] width 106 height 235
click at [483, 137] on div at bounding box center [447, 135] width 106 height 235
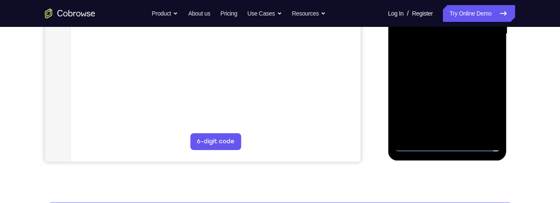
scroll to position [230, 0]
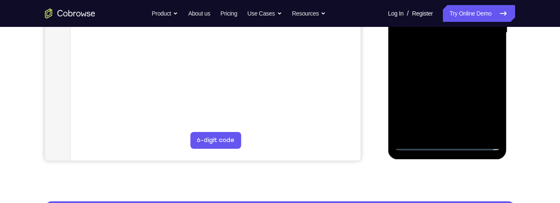
click at [441, 131] on div at bounding box center [447, 32] width 106 height 235
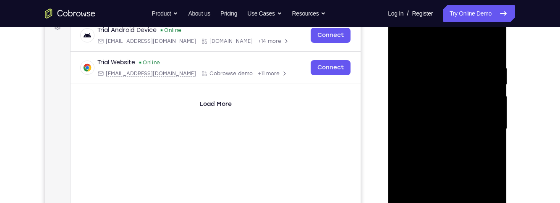
scroll to position [133, 0]
click at [486, 122] on div at bounding box center [447, 129] width 106 height 235
click at [444, 112] on div at bounding box center [447, 129] width 106 height 235
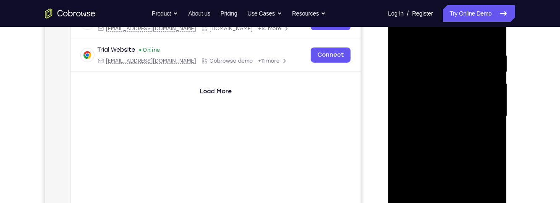
scroll to position [147, 0]
click at [483, 115] on div at bounding box center [447, 115] width 106 height 235
click at [477, 141] on div at bounding box center [447, 115] width 106 height 235
click at [473, 134] on div at bounding box center [447, 115] width 106 height 235
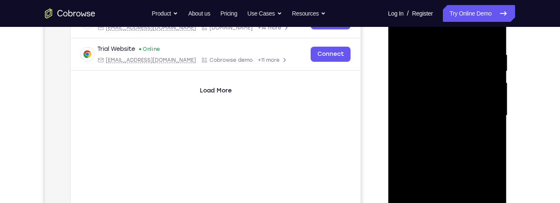
click at [476, 140] on div at bounding box center [447, 115] width 106 height 235
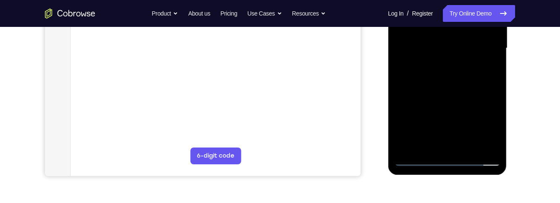
scroll to position [214, 0]
click at [489, 92] on div at bounding box center [447, 48] width 106 height 235
click at [498, 135] on div at bounding box center [447, 48] width 106 height 235
click at [470, 148] on div at bounding box center [447, 48] width 106 height 235
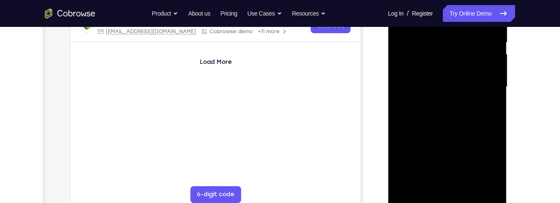
scroll to position [177, 0]
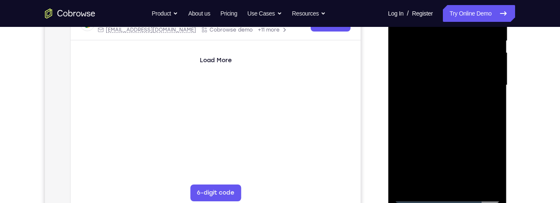
click at [478, 129] on div at bounding box center [447, 85] width 106 height 235
click at [487, 62] on div at bounding box center [447, 85] width 106 height 235
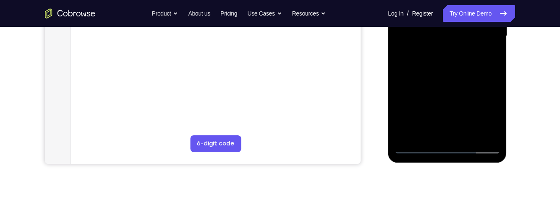
scroll to position [226, 0]
click at [487, 56] on div at bounding box center [447, 36] width 106 height 235
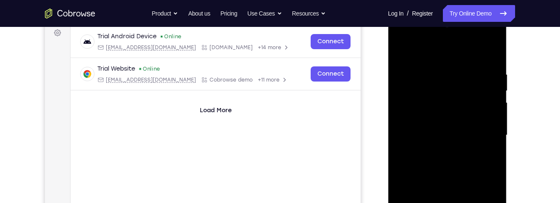
scroll to position [118, 0]
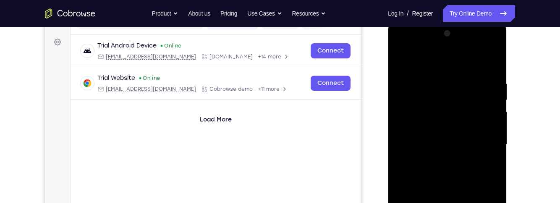
click at [401, 60] on div at bounding box center [447, 144] width 106 height 235
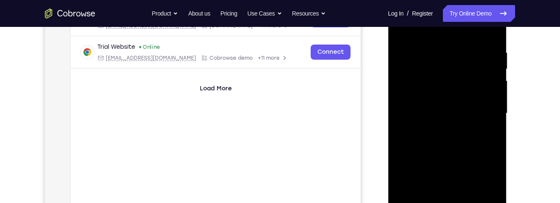
scroll to position [164, 0]
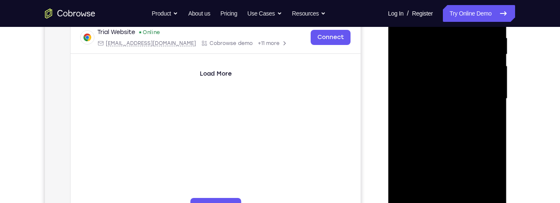
click at [472, 150] on div at bounding box center [447, 98] width 106 height 235
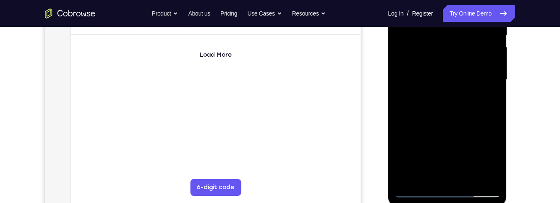
scroll to position [184, 0]
click at [490, 103] on div at bounding box center [447, 78] width 106 height 235
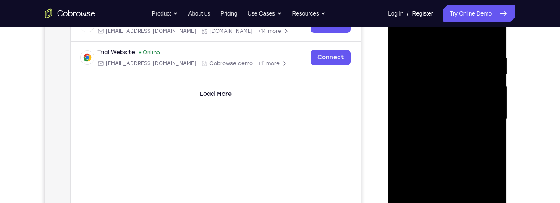
scroll to position [124, 0]
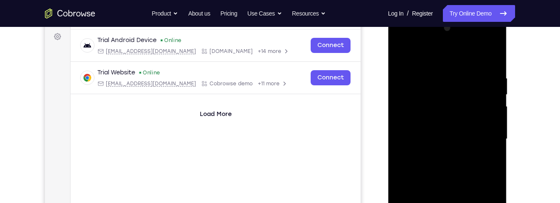
click at [398, 55] on div at bounding box center [447, 138] width 106 height 235
click at [407, 53] on div at bounding box center [447, 138] width 106 height 235
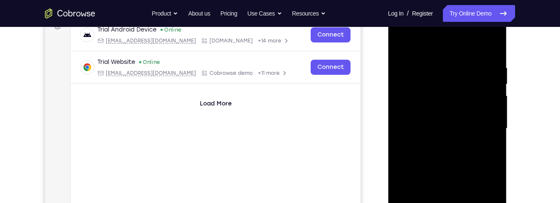
click at [440, 62] on div at bounding box center [447, 128] width 106 height 235
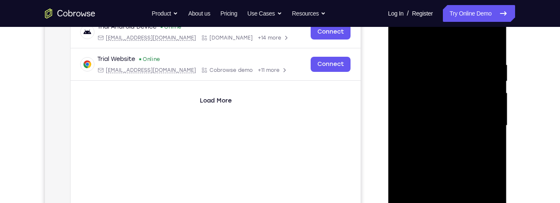
scroll to position [138, 0]
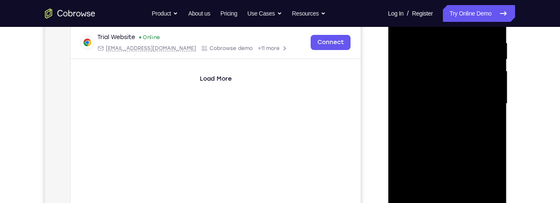
click at [490, 126] on div at bounding box center [447, 103] width 106 height 235
click at [485, 125] on div at bounding box center [447, 102] width 106 height 235
click at [503, 108] on div at bounding box center [447, 104] width 119 height 250
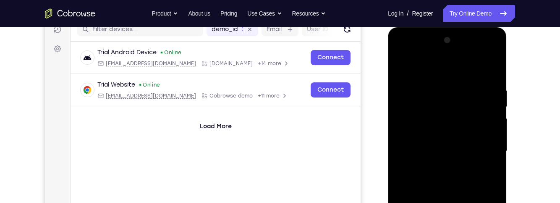
scroll to position [116, 0]
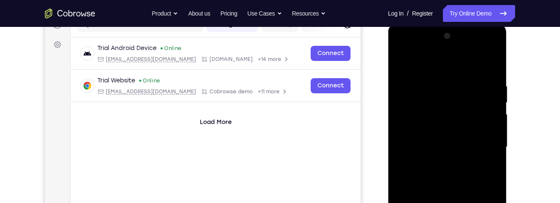
click at [496, 67] on div at bounding box center [447, 146] width 106 height 235
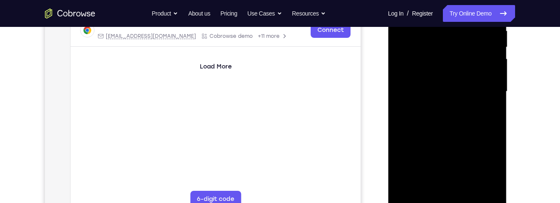
scroll to position [170, 0]
click at [494, 110] on div at bounding box center [447, 92] width 106 height 235
click at [495, 109] on div at bounding box center [447, 92] width 106 height 235
click at [460, 151] on div at bounding box center [447, 92] width 106 height 235
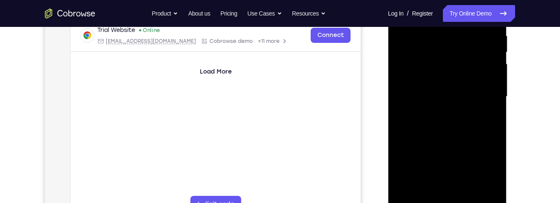
scroll to position [159, 0]
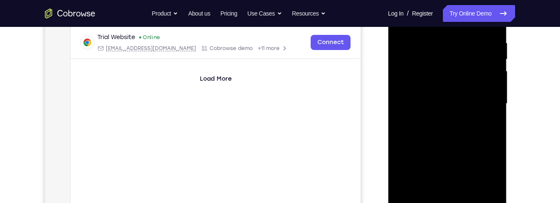
click at [493, 107] on div at bounding box center [447, 103] width 106 height 235
click at [493, 106] on div at bounding box center [447, 103] width 106 height 235
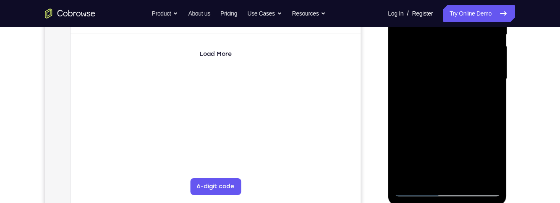
scroll to position [184, 0]
click at [494, 99] on div at bounding box center [447, 78] width 106 height 235
click at [490, 99] on div at bounding box center [447, 78] width 106 height 235
click at [495, 102] on div at bounding box center [447, 78] width 106 height 235
click at [498, 99] on div at bounding box center [447, 78] width 106 height 235
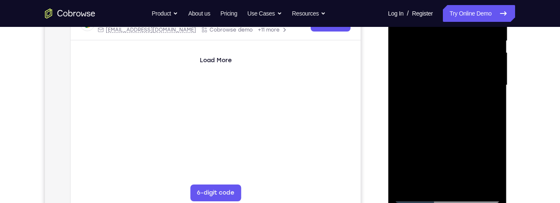
scroll to position [178, 0]
click at [496, 76] on div at bounding box center [447, 84] width 106 height 235
click at [495, 76] on div at bounding box center [447, 84] width 106 height 235
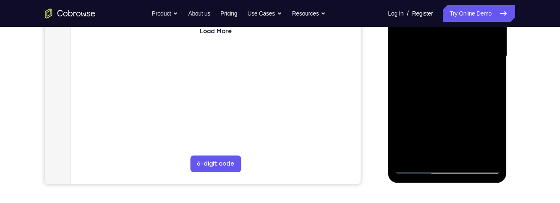
scroll to position [218, 0]
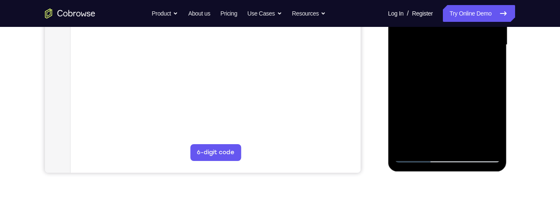
click at [409, 147] on div at bounding box center [447, 44] width 106 height 235
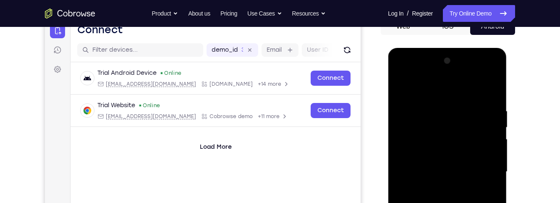
scroll to position [79, 0]
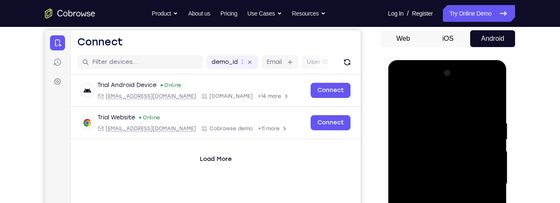
click at [438, 116] on div at bounding box center [447, 183] width 106 height 235
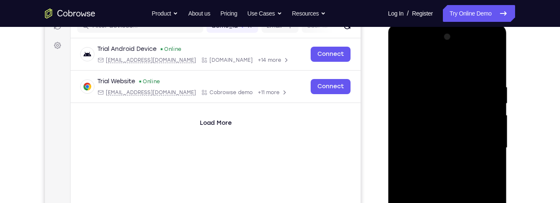
click at [490, 110] on div at bounding box center [447, 147] width 106 height 235
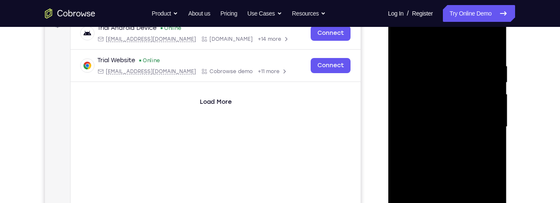
scroll to position [132, 0]
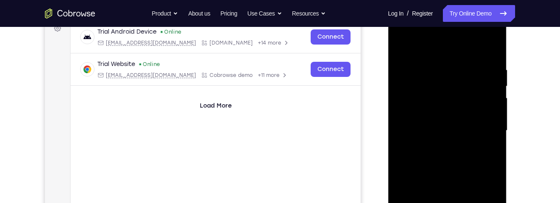
click at [485, 121] on div at bounding box center [447, 130] width 106 height 235
click at [497, 105] on div at bounding box center [447, 130] width 106 height 235
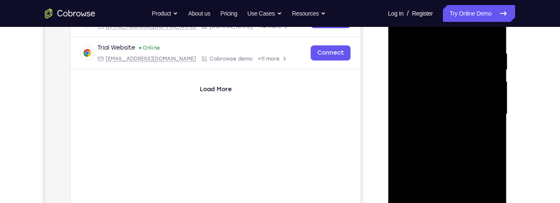
scroll to position [149, 0]
click at [495, 120] on div at bounding box center [447, 113] width 106 height 235
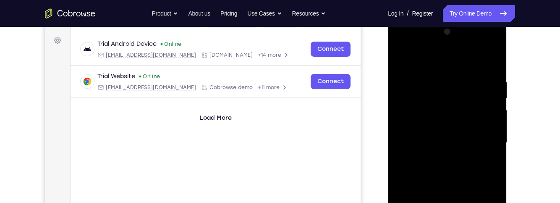
scroll to position [121, 0]
click at [495, 127] on div at bounding box center [447, 141] width 106 height 235
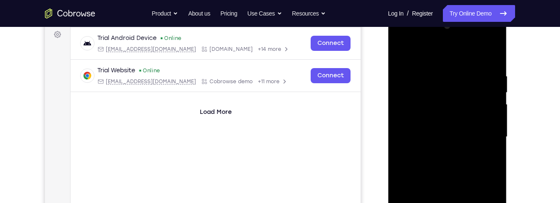
scroll to position [127, 0]
click at [492, 57] on div at bounding box center [447, 135] width 106 height 235
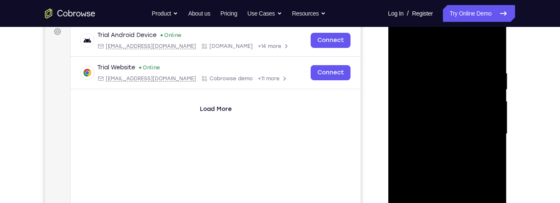
scroll to position [125, 0]
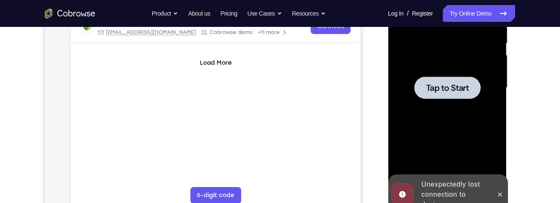
click at [466, 89] on span "Tap to Start" at bounding box center [446, 87] width 43 height 8
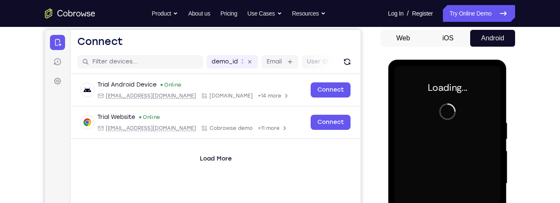
scroll to position [78, 0]
